Goal: Information Seeking & Learning: Learn about a topic

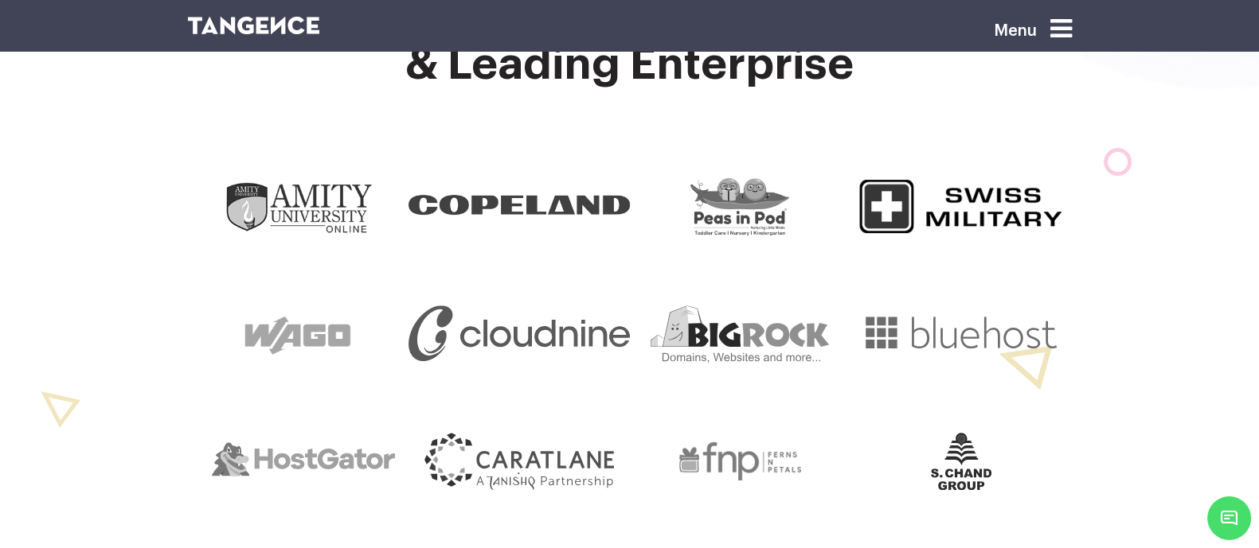
scroll to position [0, 25]
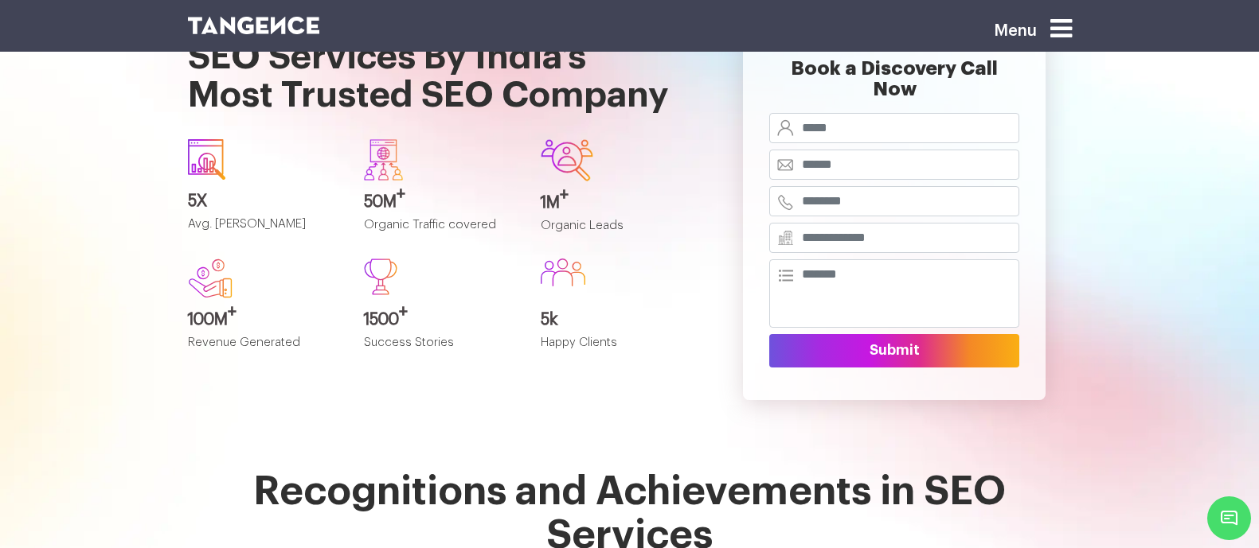
scroll to position [5580, 0]
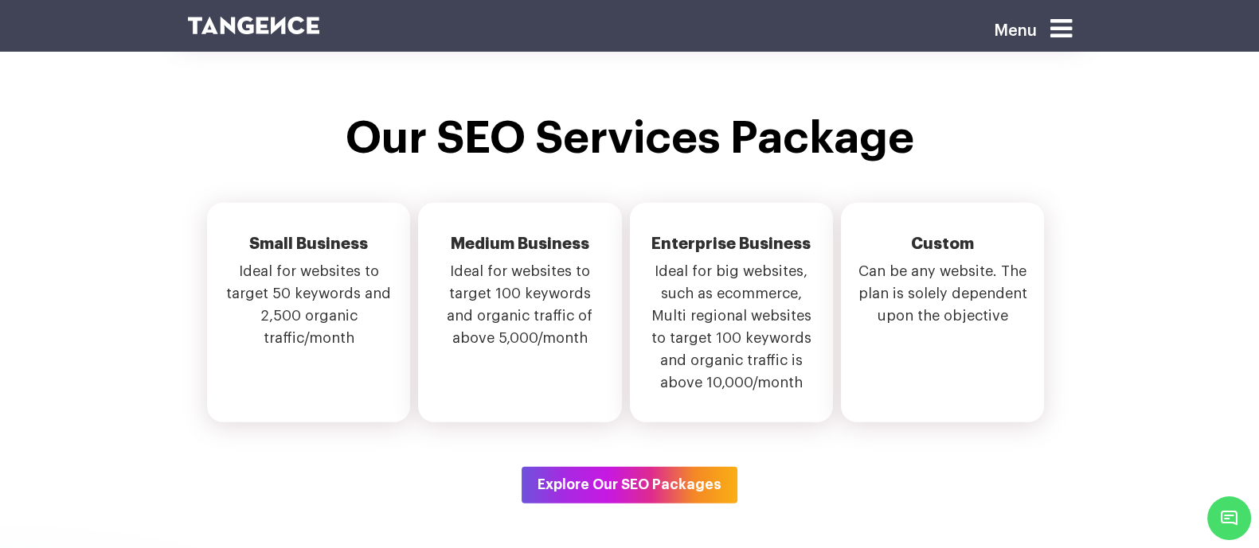
click at [227, 29] on img at bounding box center [254, 26] width 132 height 18
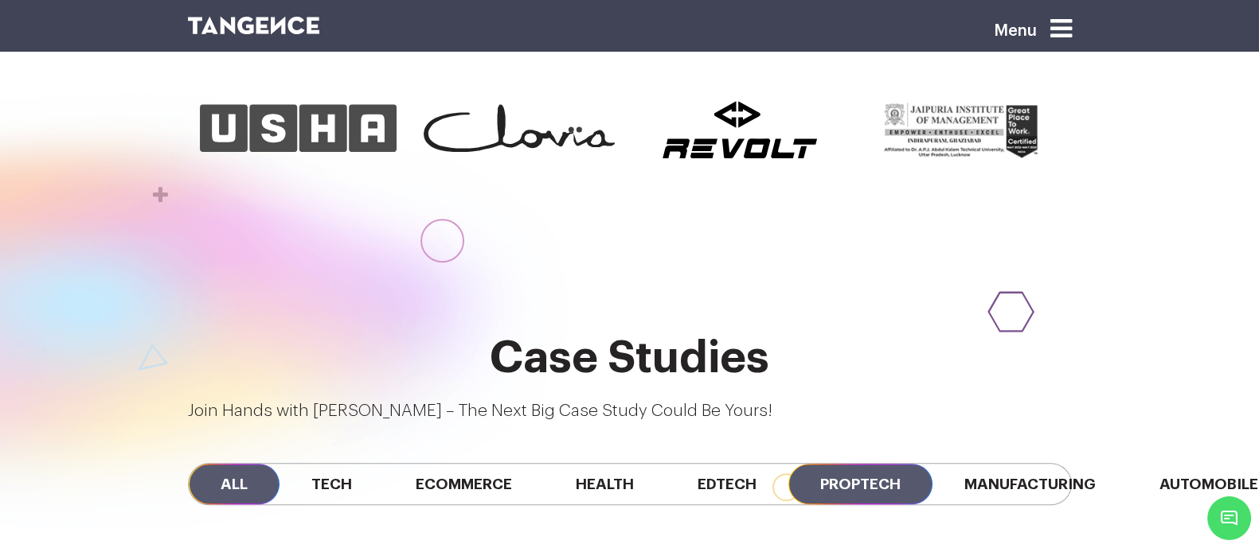
scroll to position [1138, 0]
